Goal: Navigation & Orientation: Find specific page/section

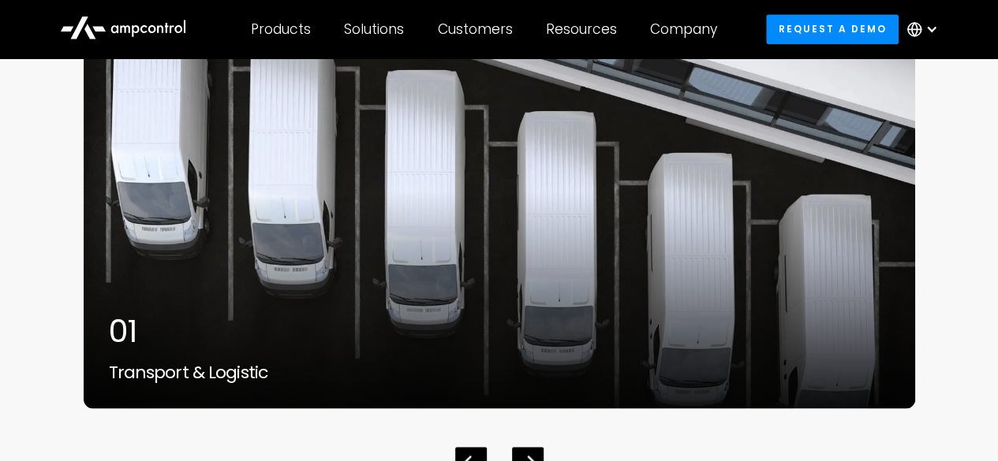
scroll to position [4023, 0]
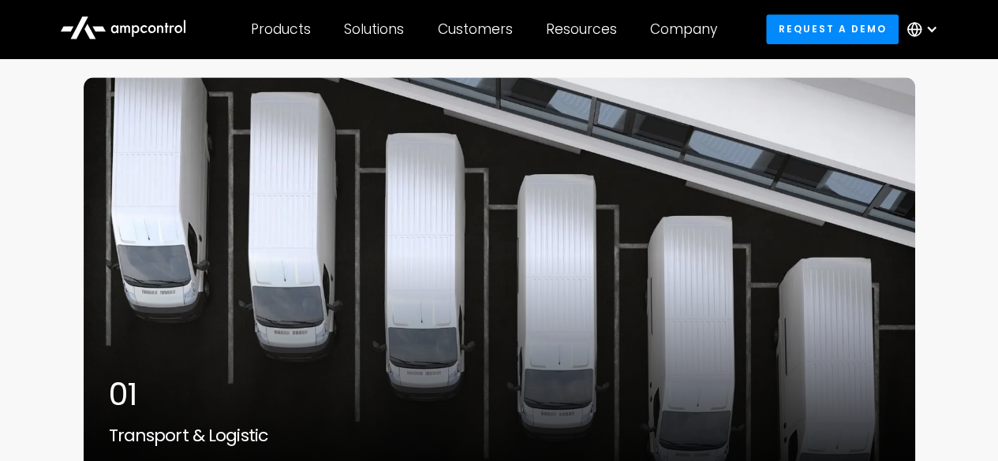
click at [298, 36] on div "Products" at bounding box center [281, 29] width 60 height 17
click at [290, 31] on div "Products" at bounding box center [281, 29] width 60 height 17
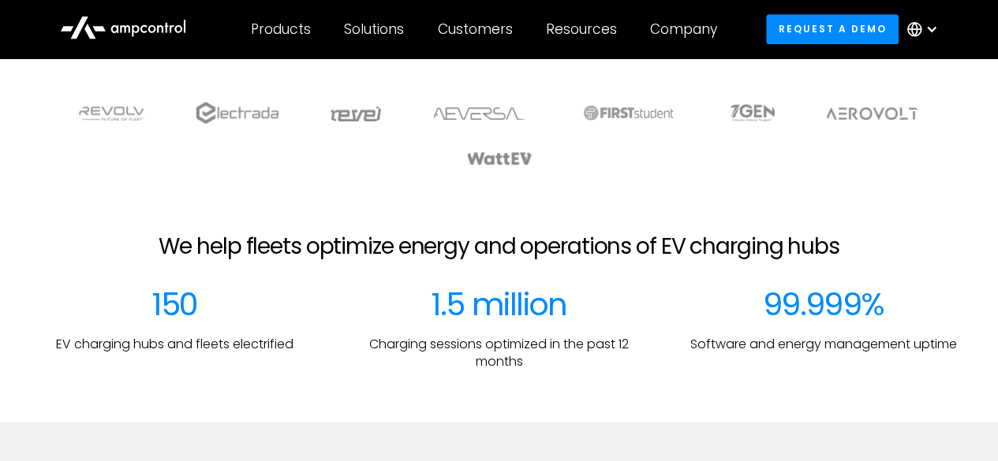
scroll to position [0, 0]
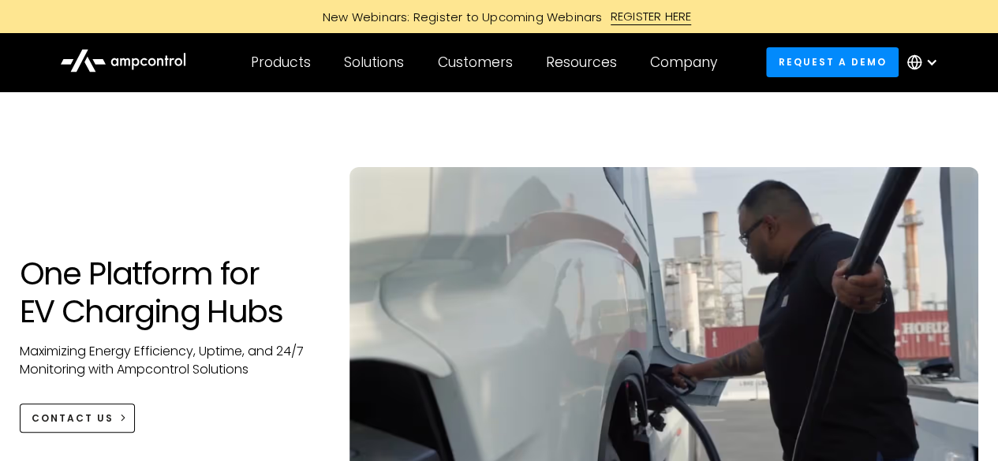
click at [279, 62] on div "Products" at bounding box center [281, 62] width 60 height 17
click at [293, 65] on div "Products" at bounding box center [281, 62] width 60 height 17
click at [289, 62] on div "Products" at bounding box center [281, 62] width 60 height 17
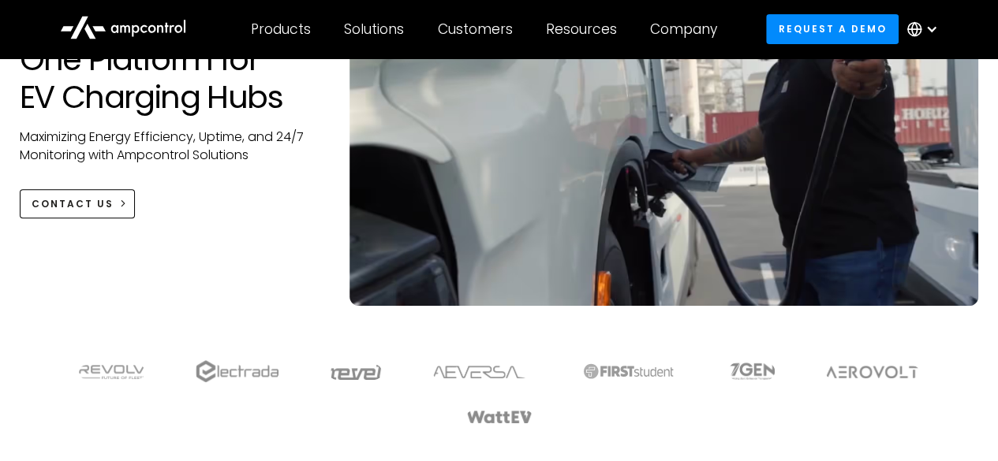
scroll to position [158, 0]
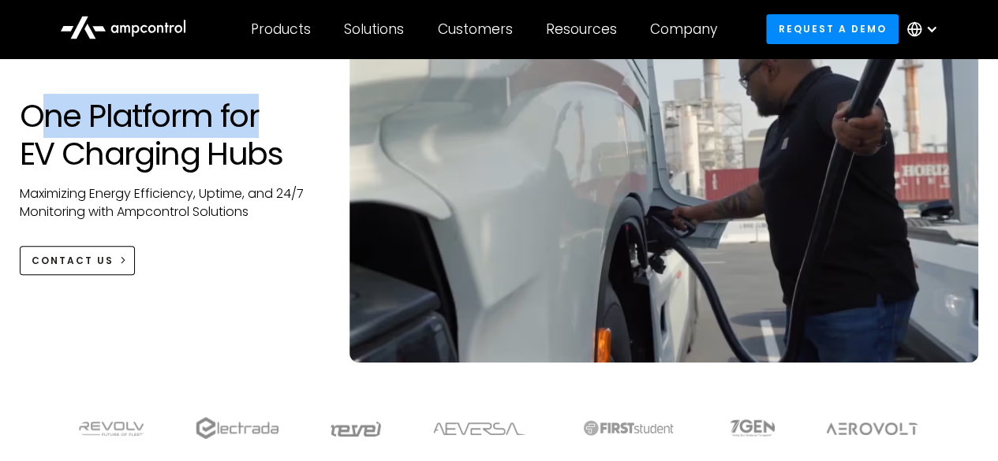
drag, startPoint x: 39, startPoint y: 125, endPoint x: 252, endPoint y: 124, distance: 213.0
click at [252, 124] on h1 "One Platform for EV Charging Hubs" at bounding box center [169, 135] width 299 height 76
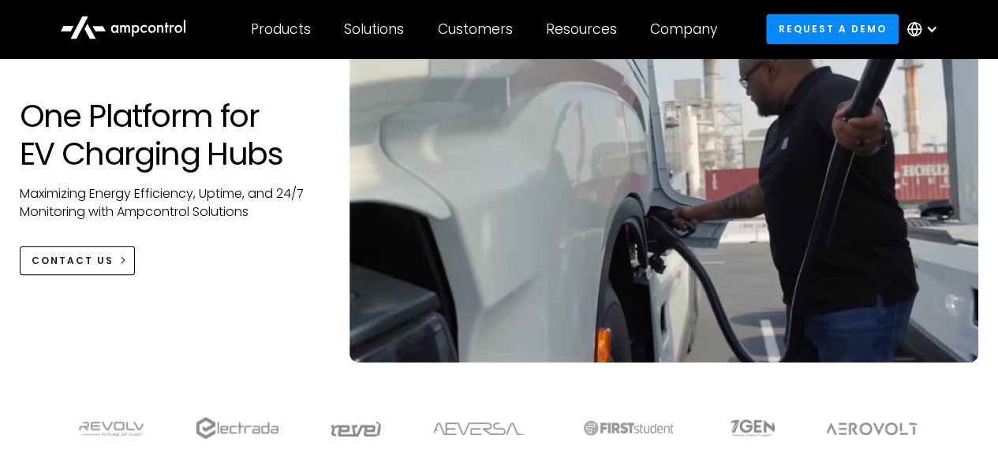
click at [152, 212] on p "Maximizing Energy Efficiency, Uptime, and 24/7 Monitoring with Ampcontrol Solut…" at bounding box center [169, 202] width 299 height 35
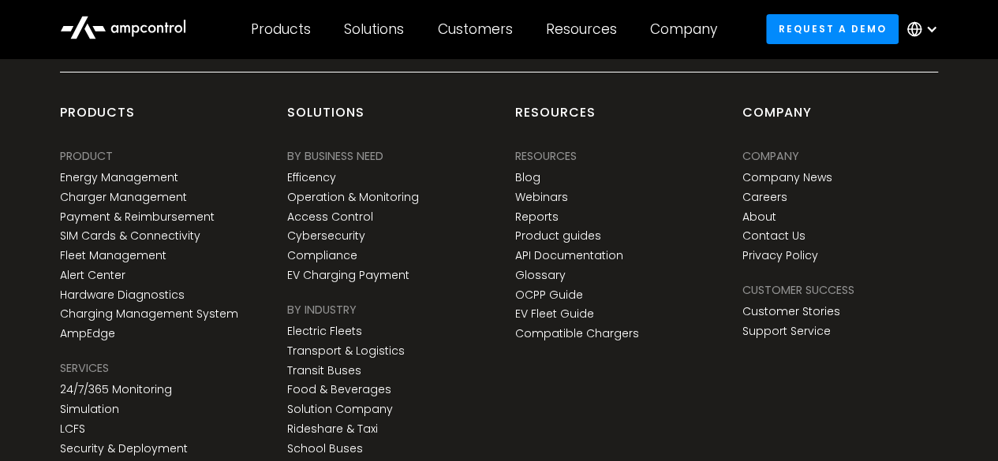
scroll to position [5774, 0]
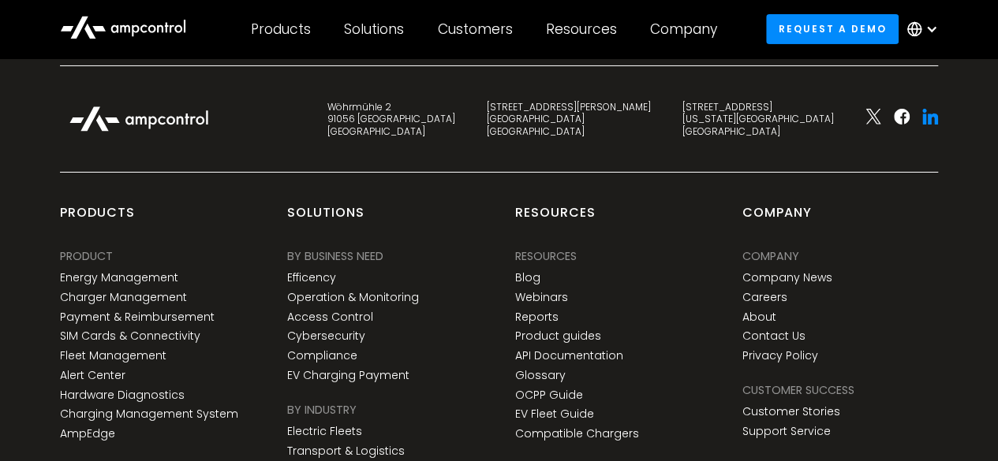
click at [929, 121] on icon at bounding box center [933, 119] width 10 height 11
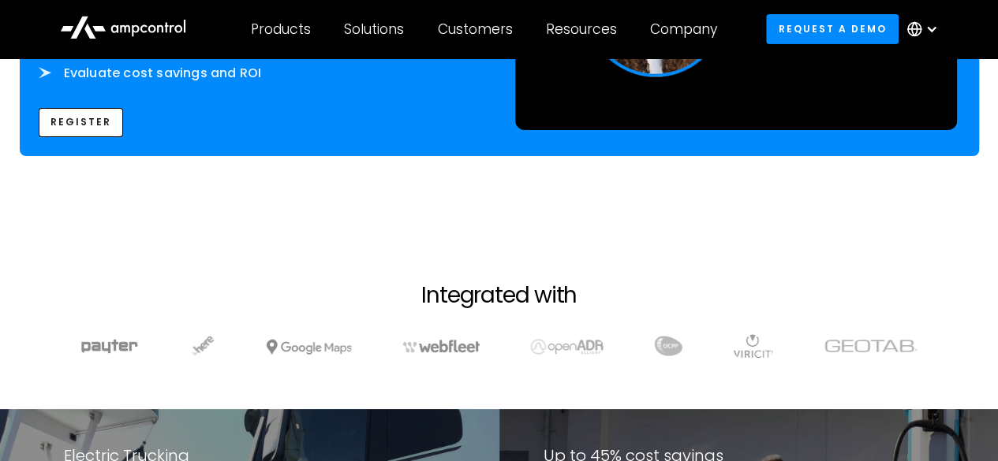
scroll to position [2460, 0]
